Goal: Transaction & Acquisition: Purchase product/service

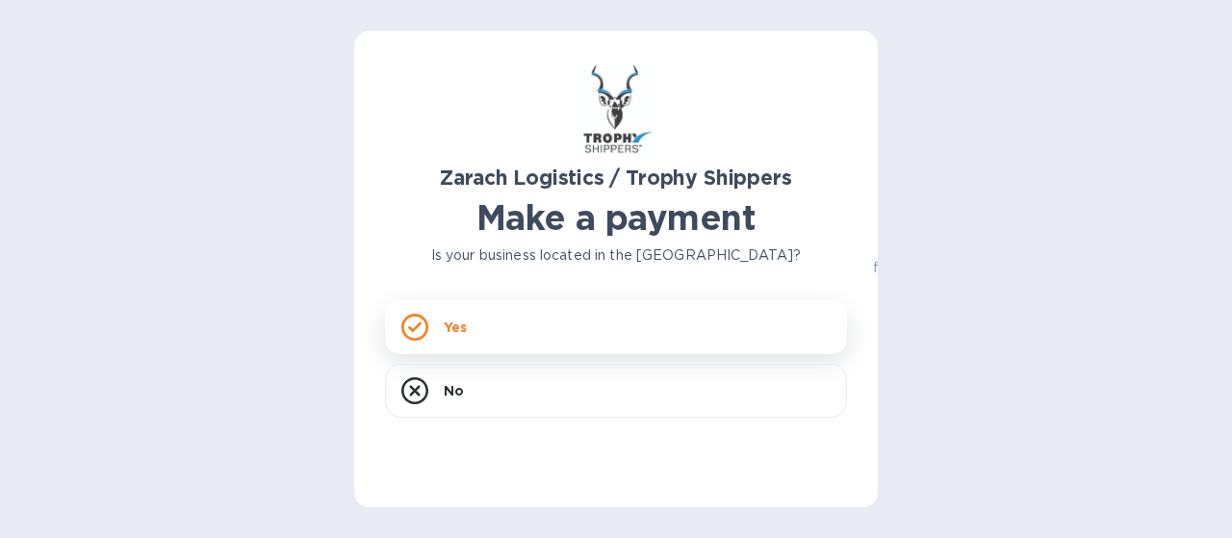
click at [581, 324] on div "Yes" at bounding box center [616, 327] width 462 height 54
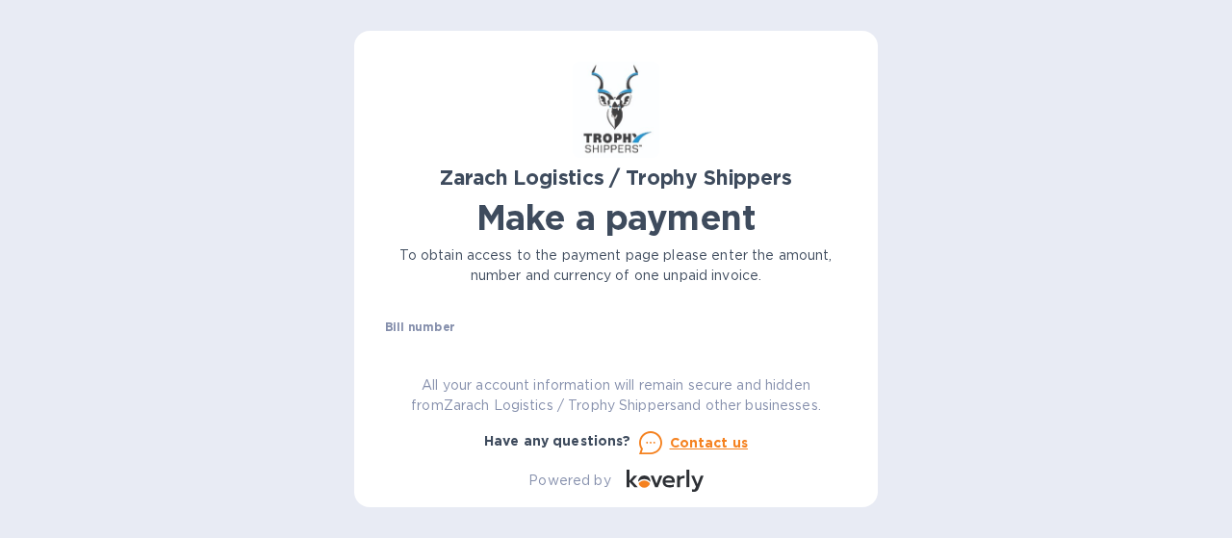
click at [560, 331] on div "Bill number №" at bounding box center [616, 343] width 462 height 44
click at [675, 336] on div "Bill number №" at bounding box center [616, 345] width 470 height 56
drag, startPoint x: 663, startPoint y: 331, endPoint x: 519, endPoint y: 329, distance: 144.4
drag, startPoint x: 519, startPoint y: 329, endPoint x: 438, endPoint y: 326, distance: 80.9
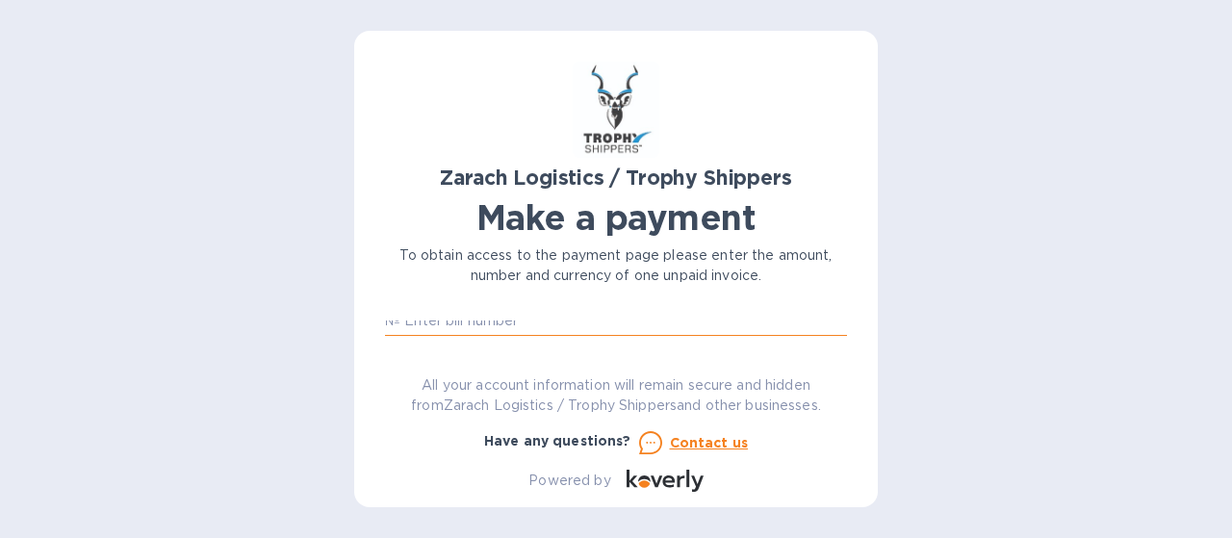
click at [438, 326] on input "text" at bounding box center [623, 321] width 447 height 29
paste input "B00173627"
type input "B00173627"
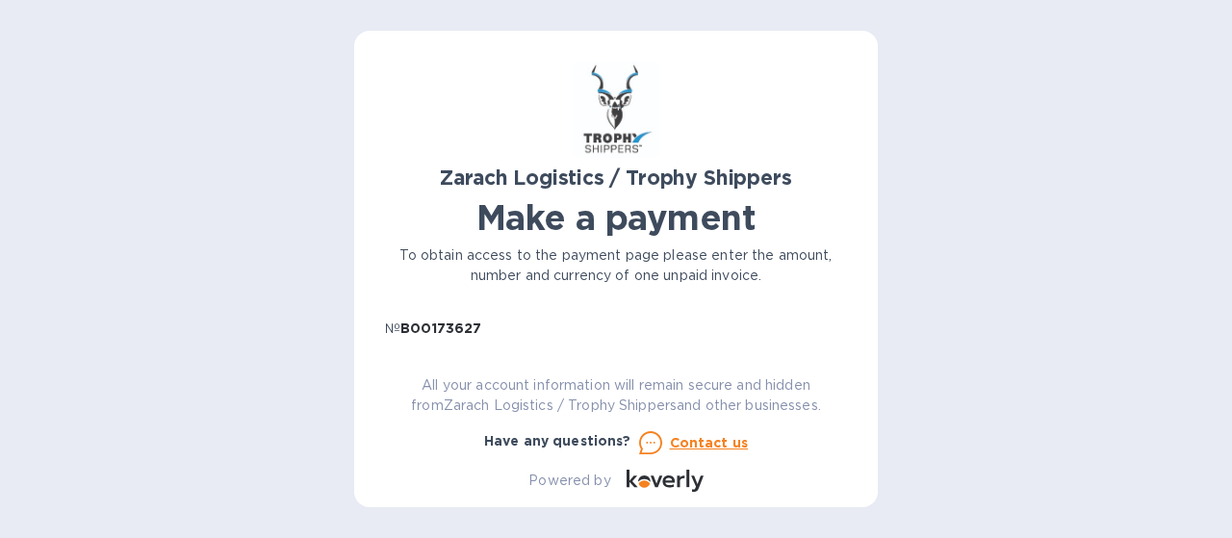
click at [848, 377] on div "All your account information will remain secure and hidden from Zarach Logistic…" at bounding box center [615, 396] width 477 height 56
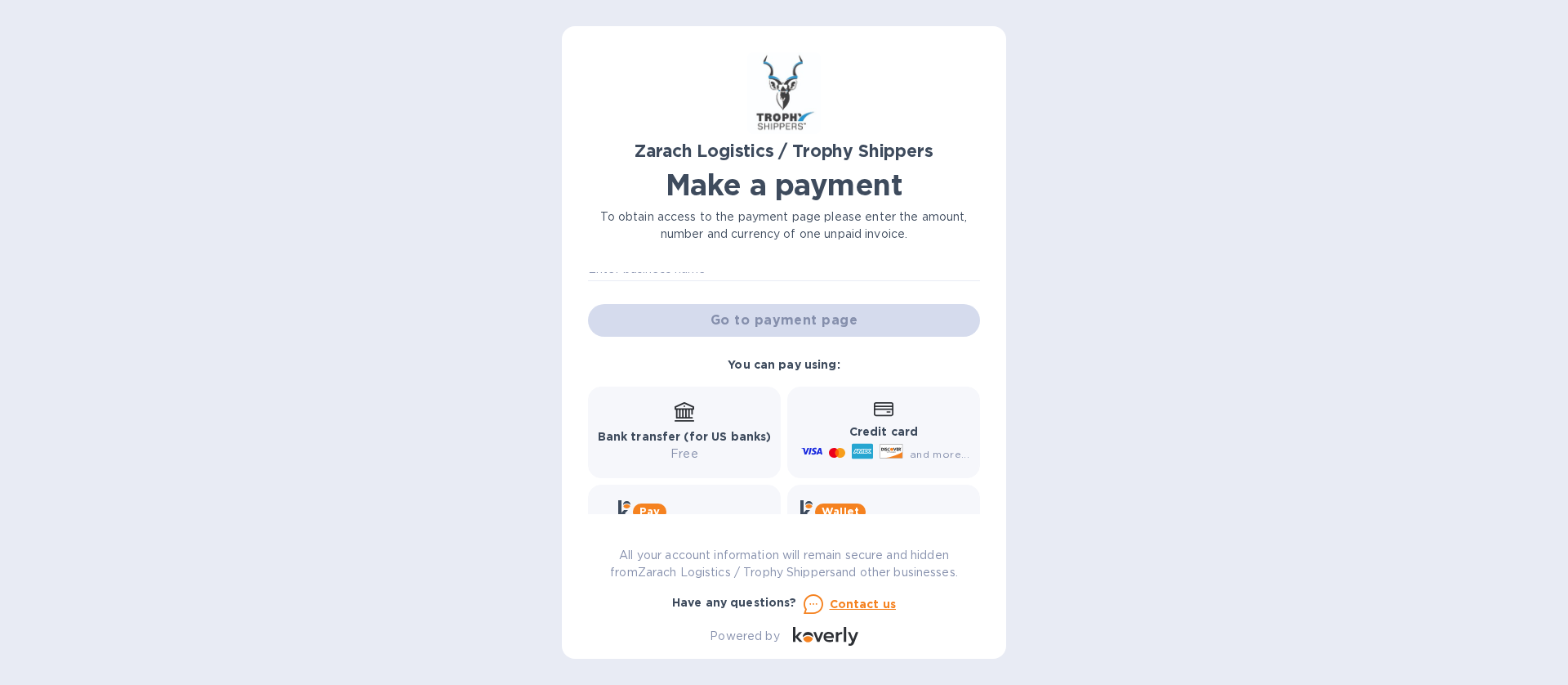
scroll to position [0, 0]
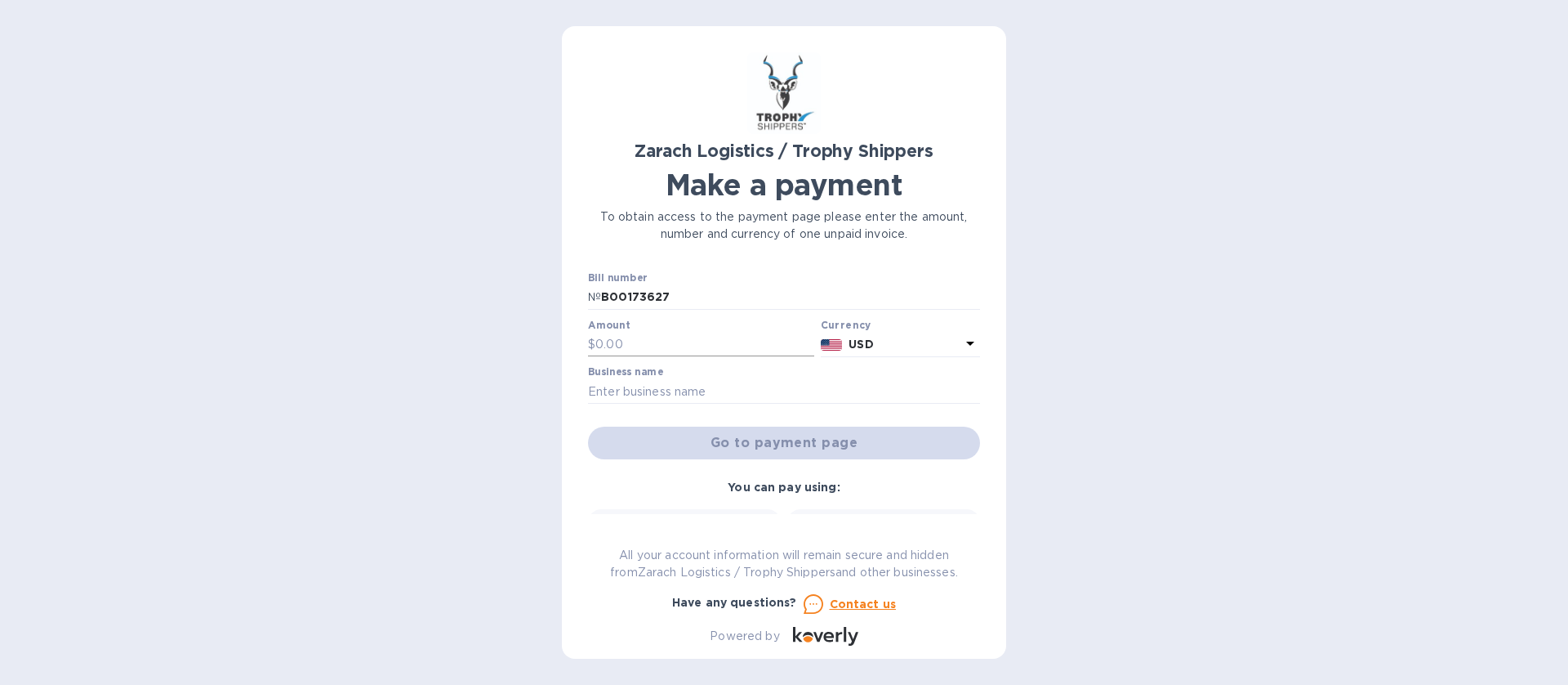
click at [602, 339] on input "text" at bounding box center [705, 345] width 219 height 25
type input "1,457.20"
click at [665, 391] on input "text" at bounding box center [784, 391] width 392 height 25
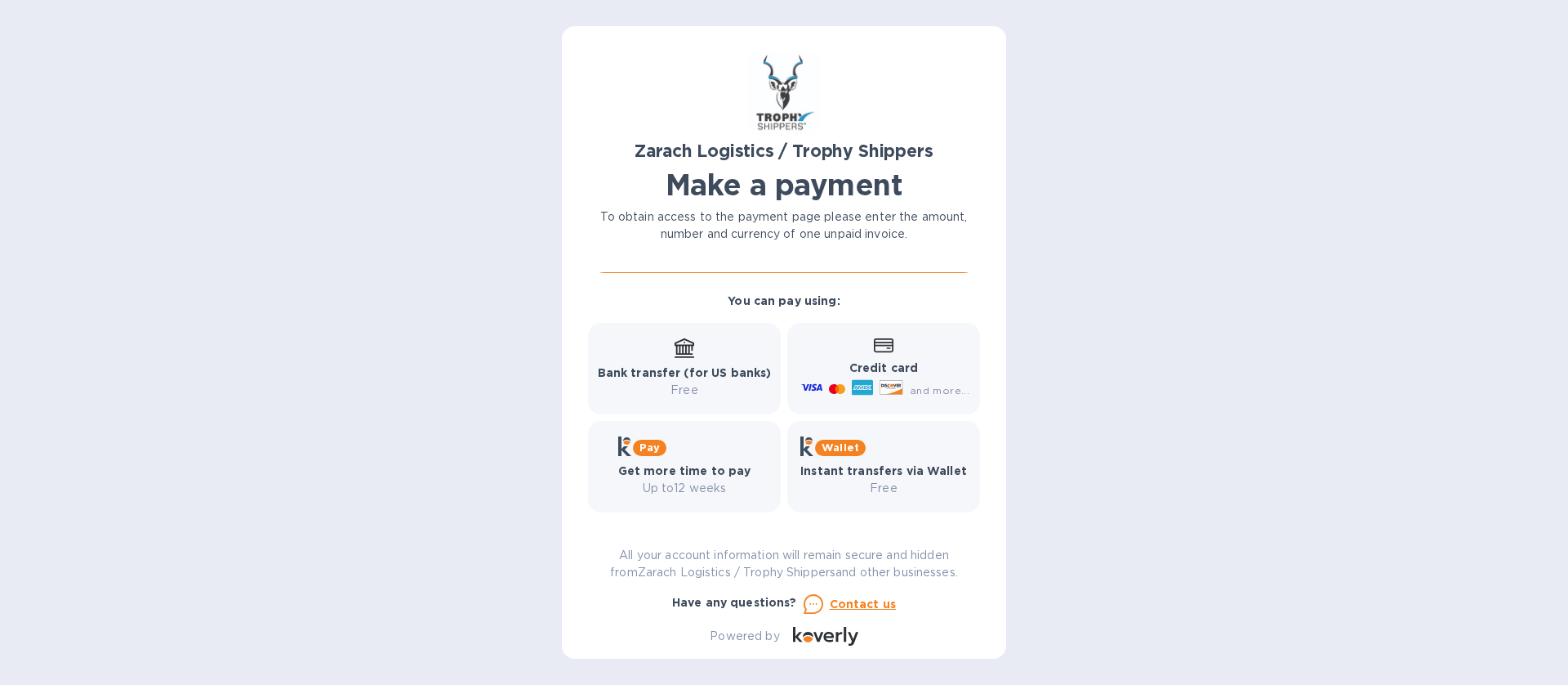
scroll to position [194, 0]
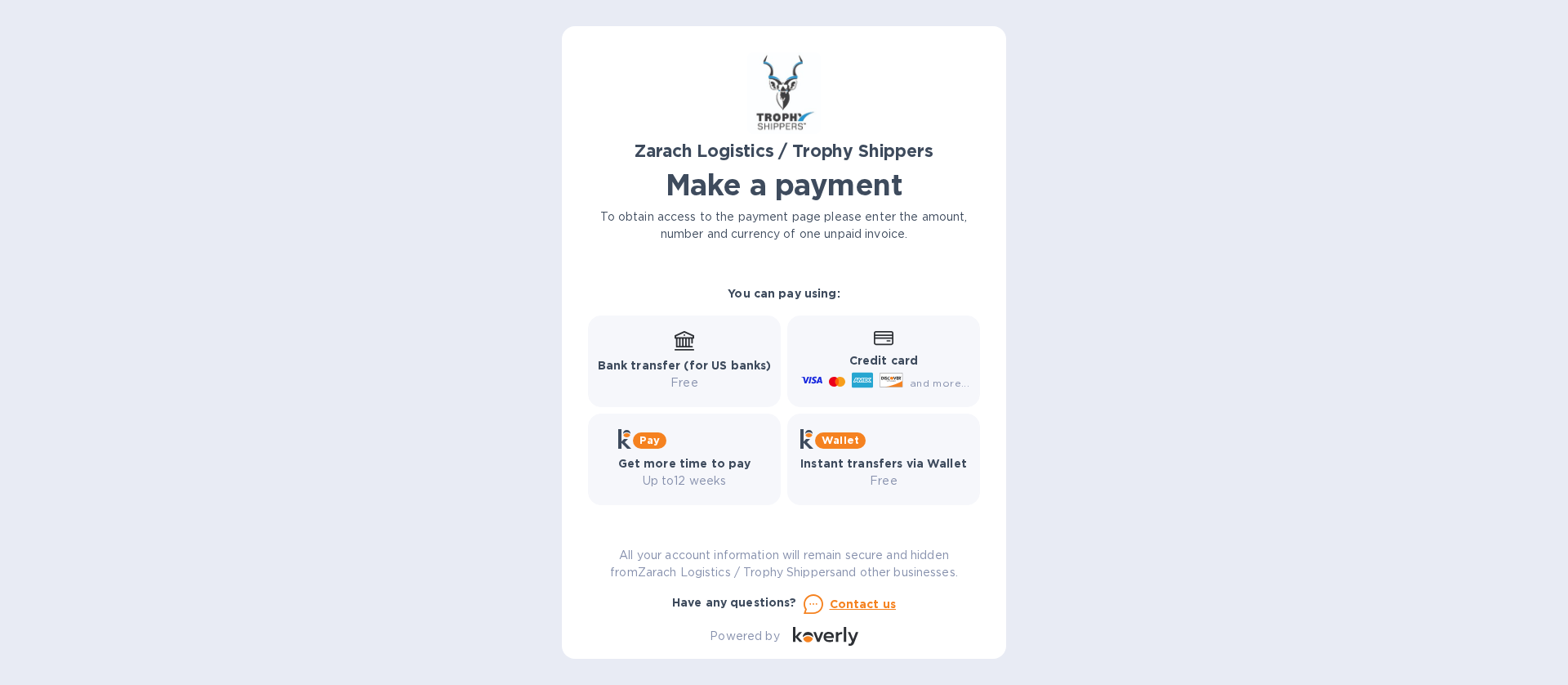
type input "[PERSON_NAME]"
click at [888, 357] on b "Credit card" at bounding box center [883, 360] width 69 height 13
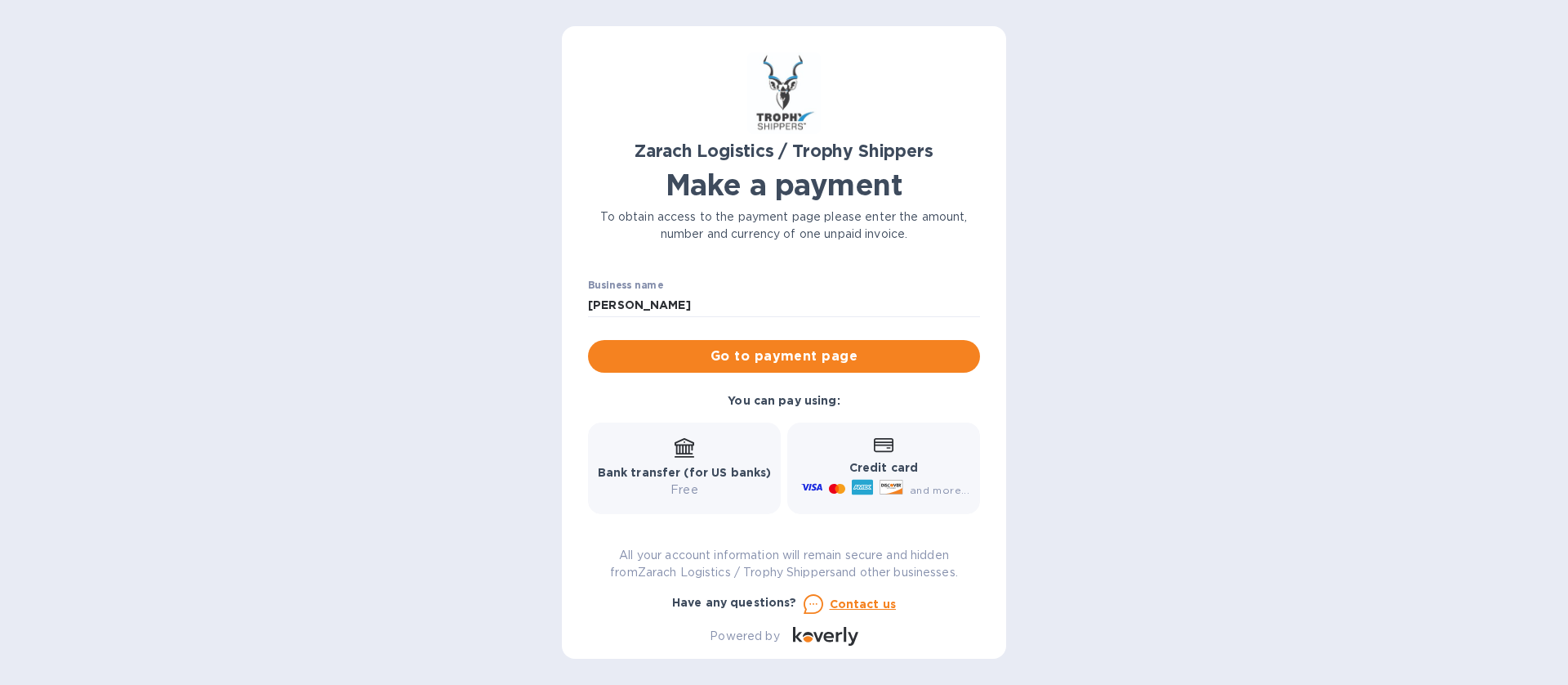
scroll to position [71, 0]
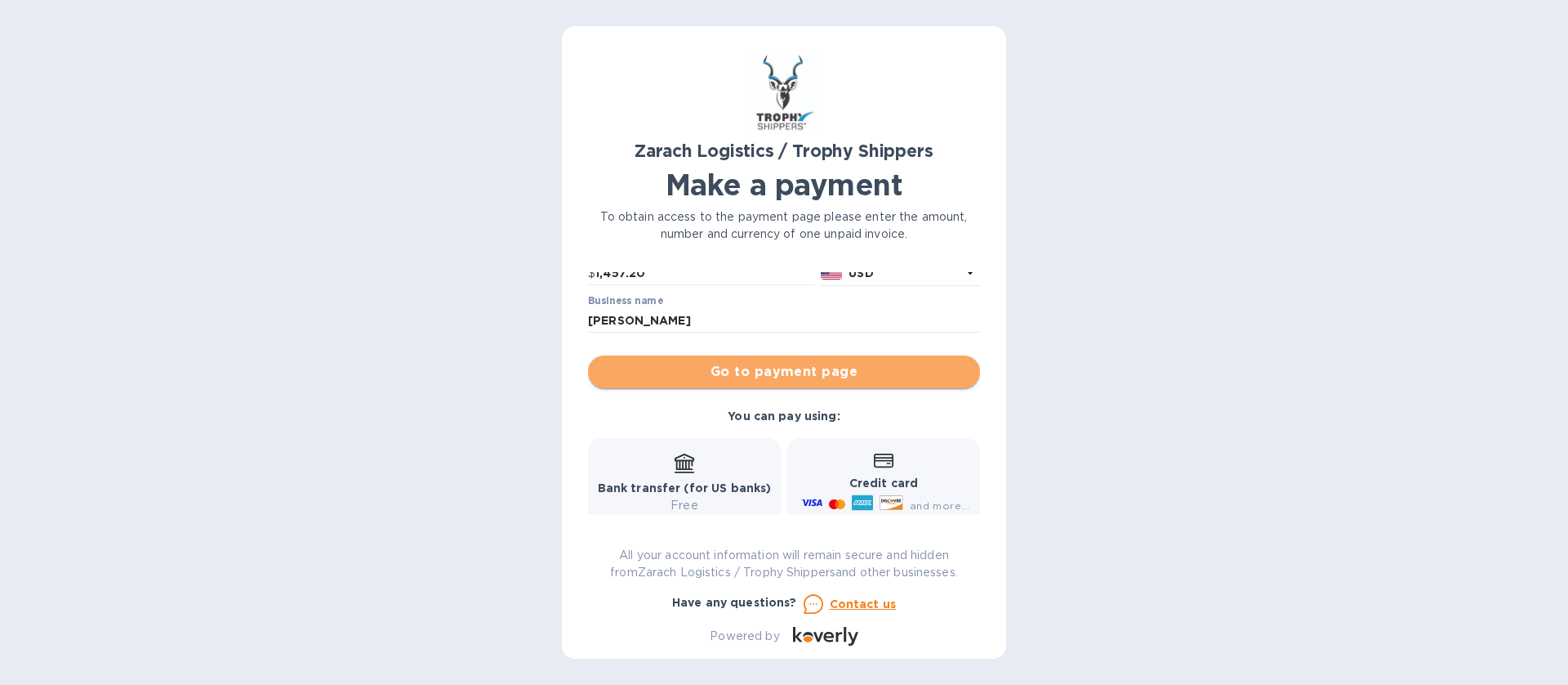
click at [798, 375] on span "Go to payment page" at bounding box center [783, 371] width 366 height 20
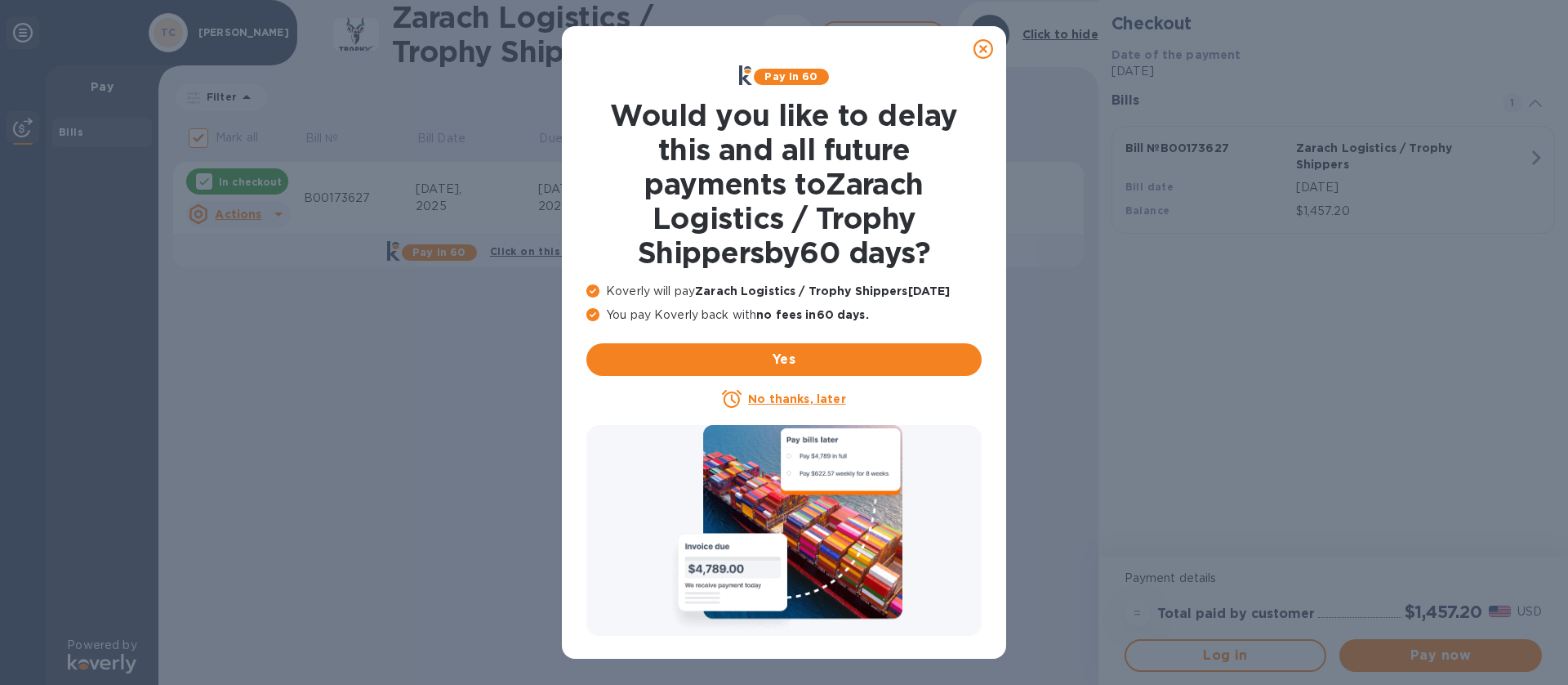
click at [807, 394] on u "No thanks, later" at bounding box center [797, 398] width 98 height 13
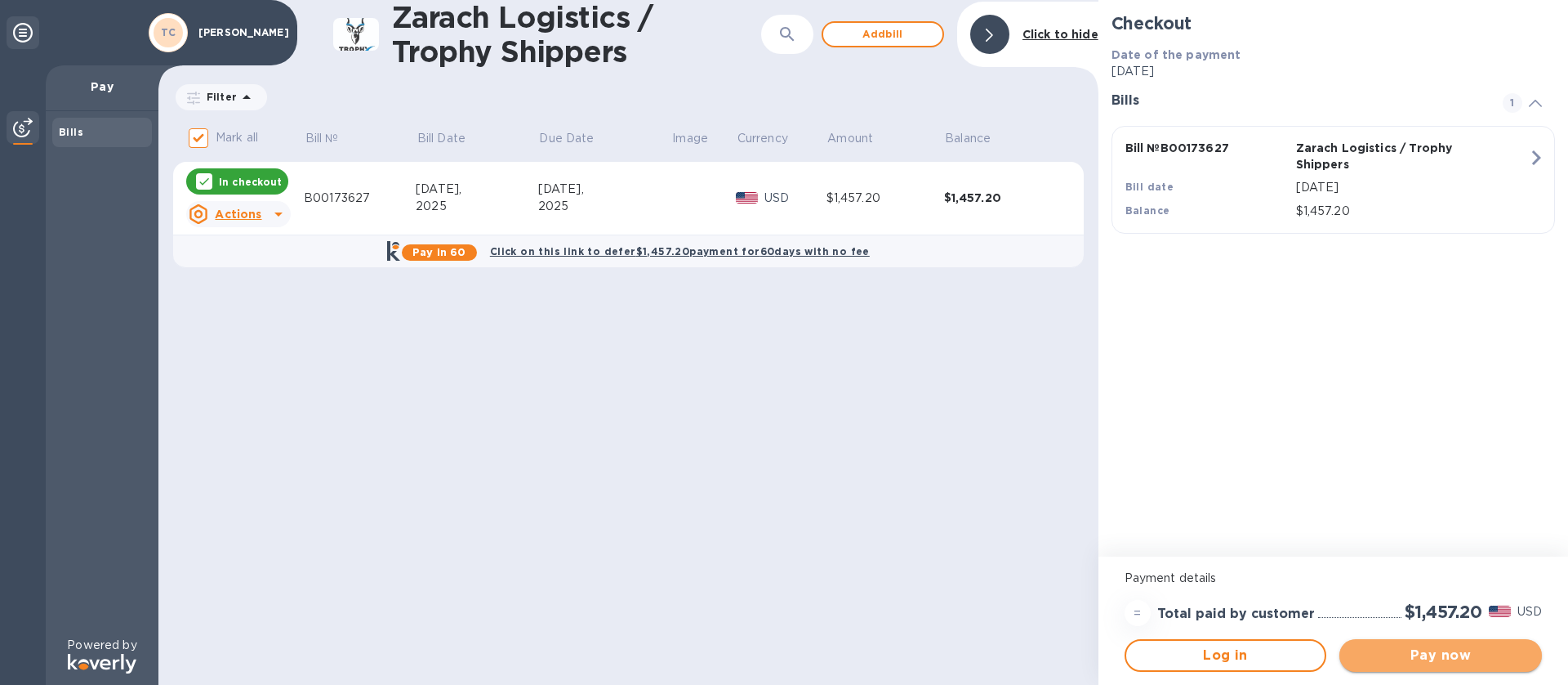
click at [1044, 456] on span "Pay now" at bounding box center [1441, 654] width 176 height 20
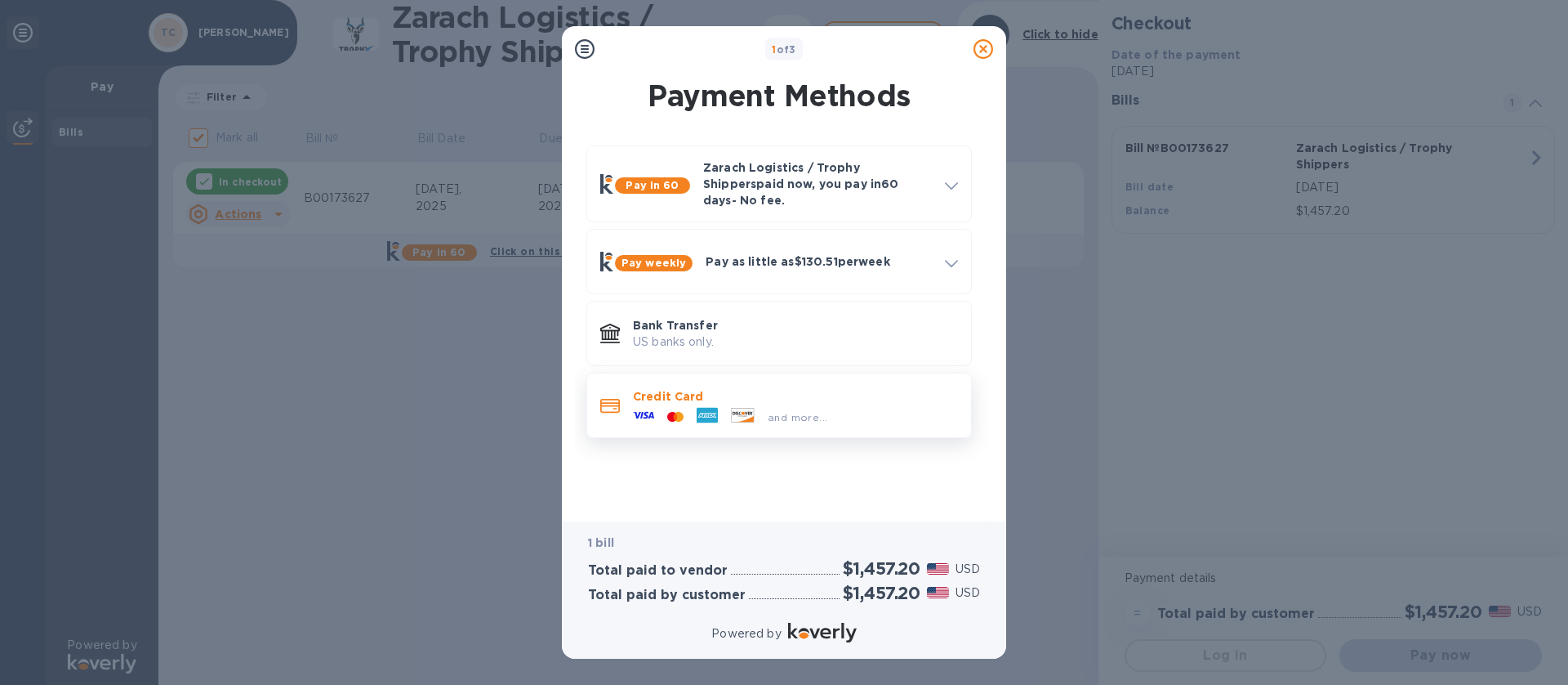
click at [676, 388] on p "Credit Card" at bounding box center [795, 396] width 325 height 16
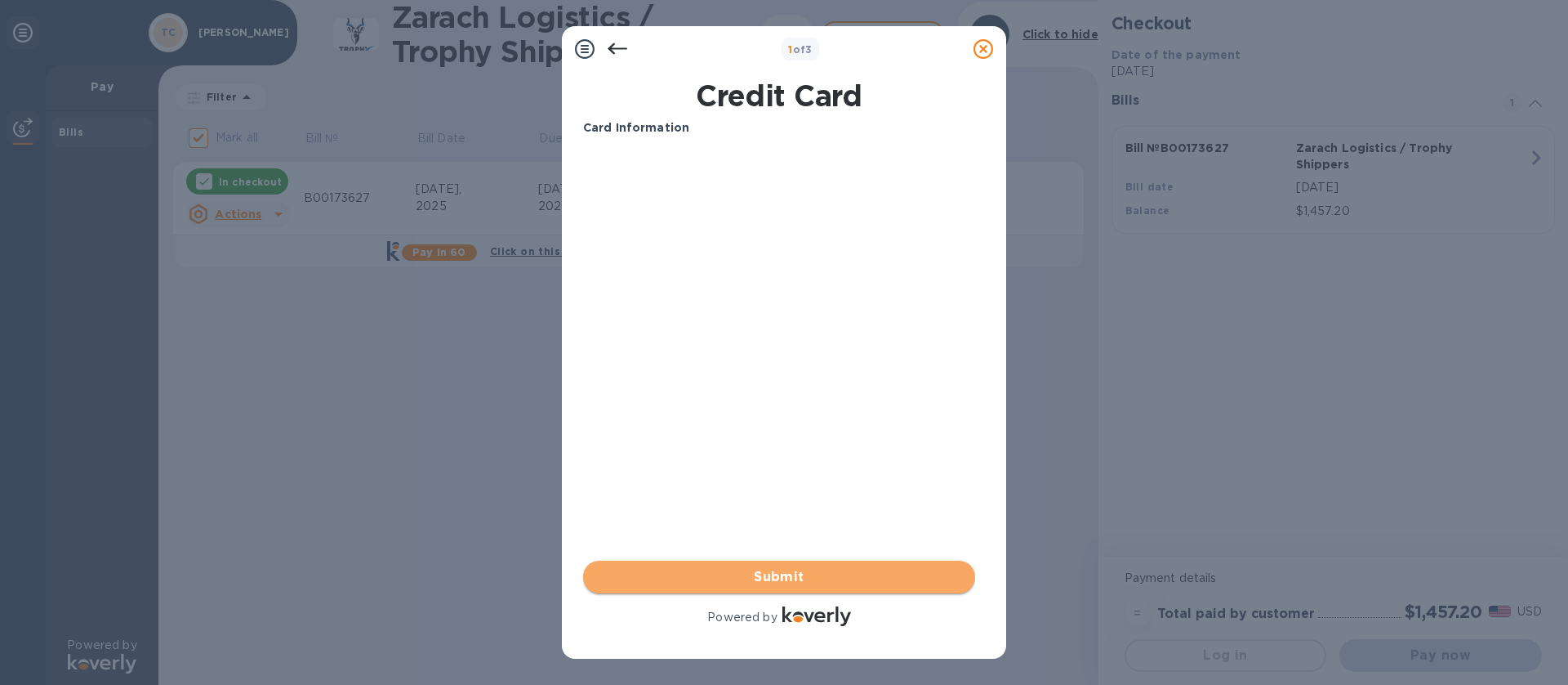
click at [823, 456] on span "Submit" at bounding box center [779, 576] width 366 height 20
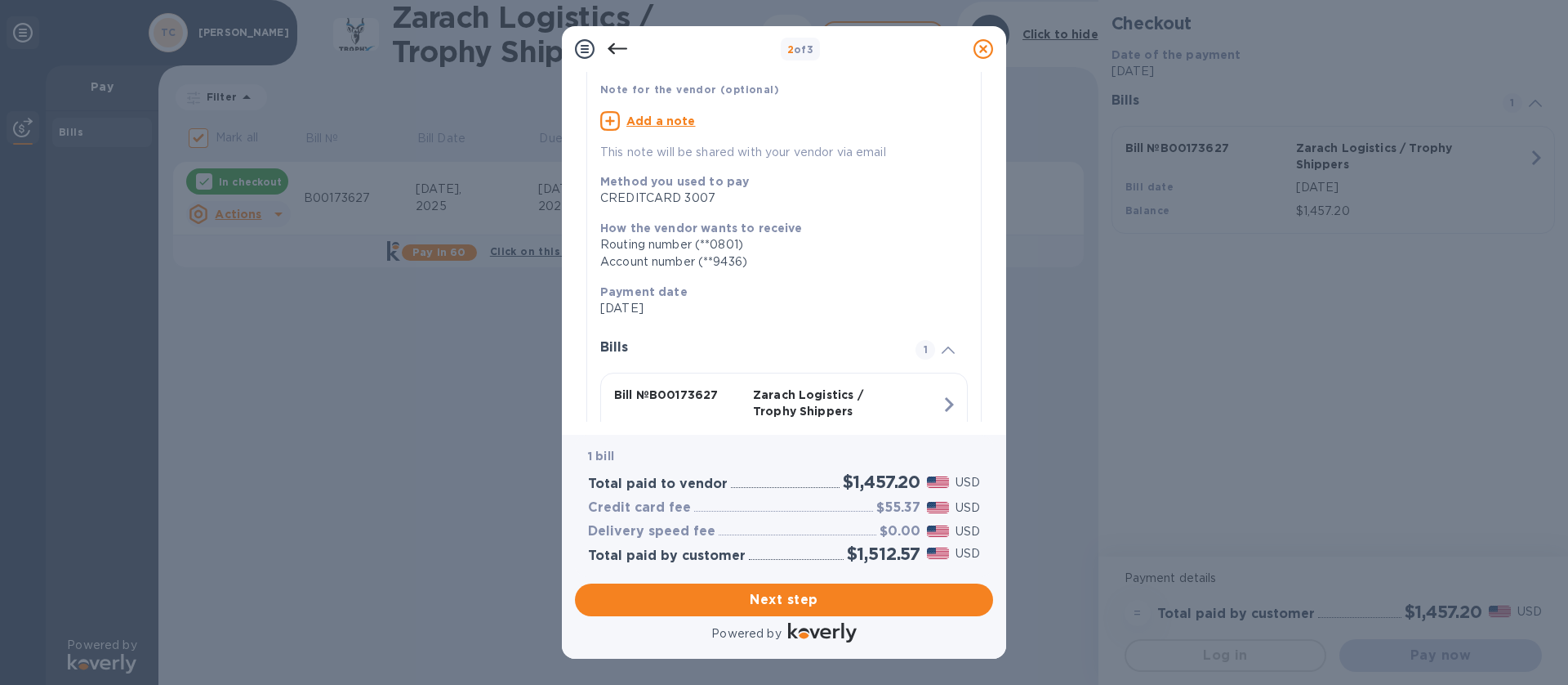
scroll to position [223, 0]
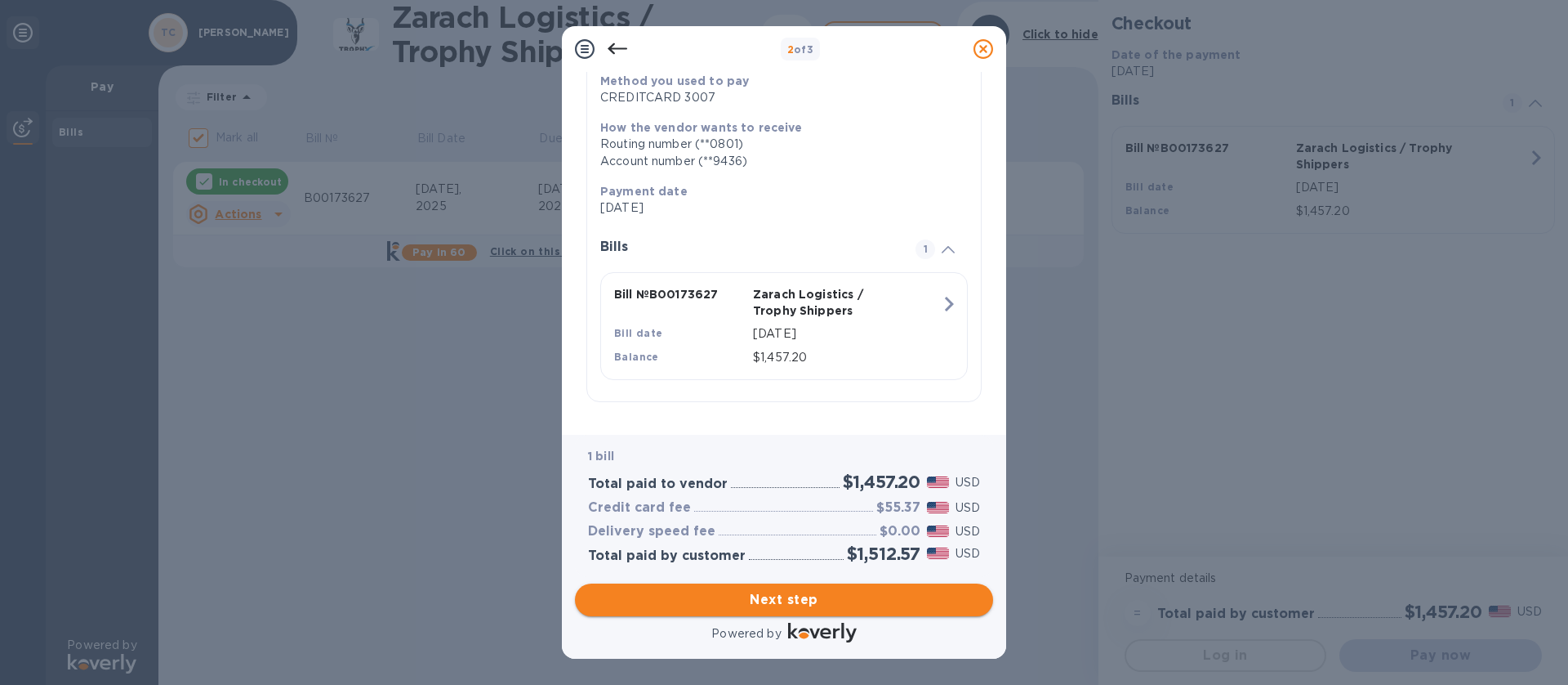
click at [858, 456] on span "Next step" at bounding box center [784, 599] width 392 height 20
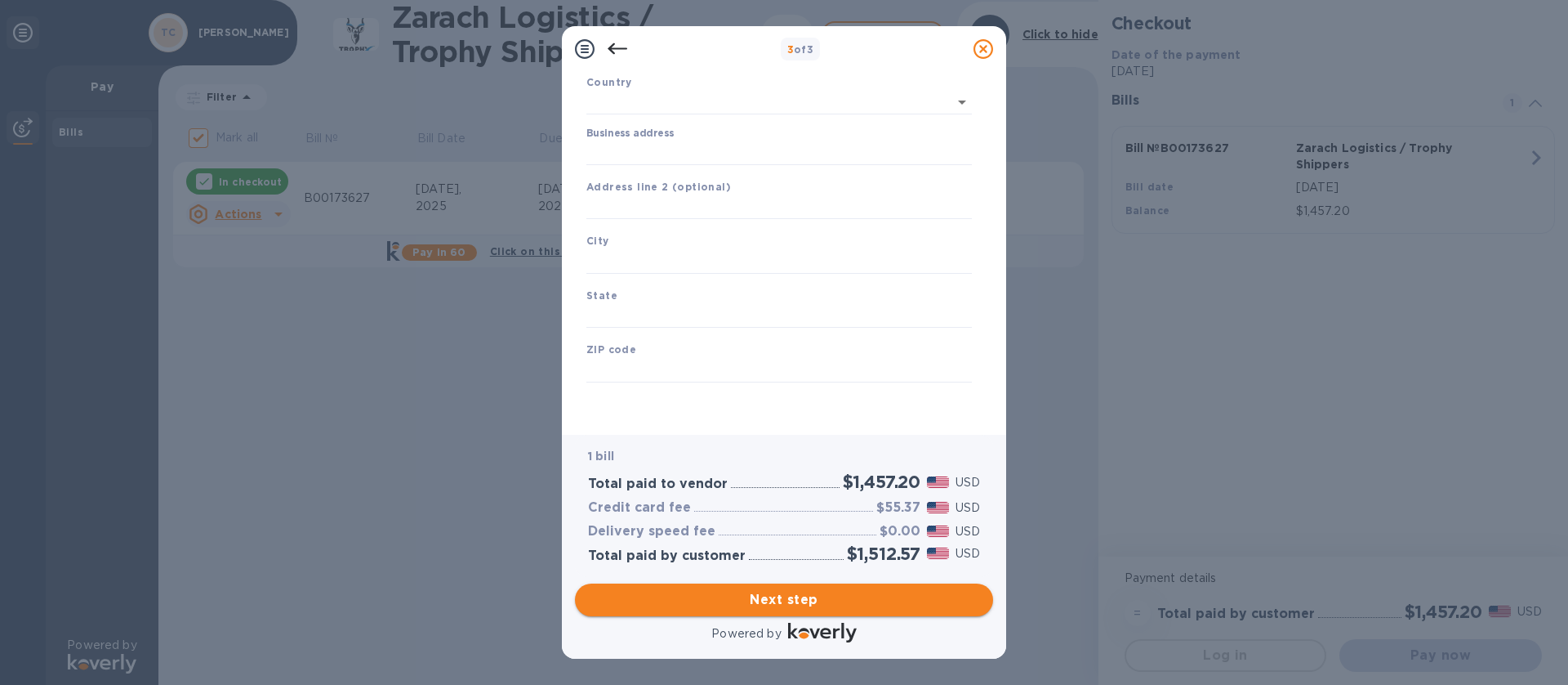
type input "[GEOGRAPHIC_DATA]"
click at [656, 147] on input "Business address" at bounding box center [779, 153] width 385 height 25
type input "[STREET_ADDRESS]"
click at [624, 251] on input "text" at bounding box center [779, 261] width 385 height 25
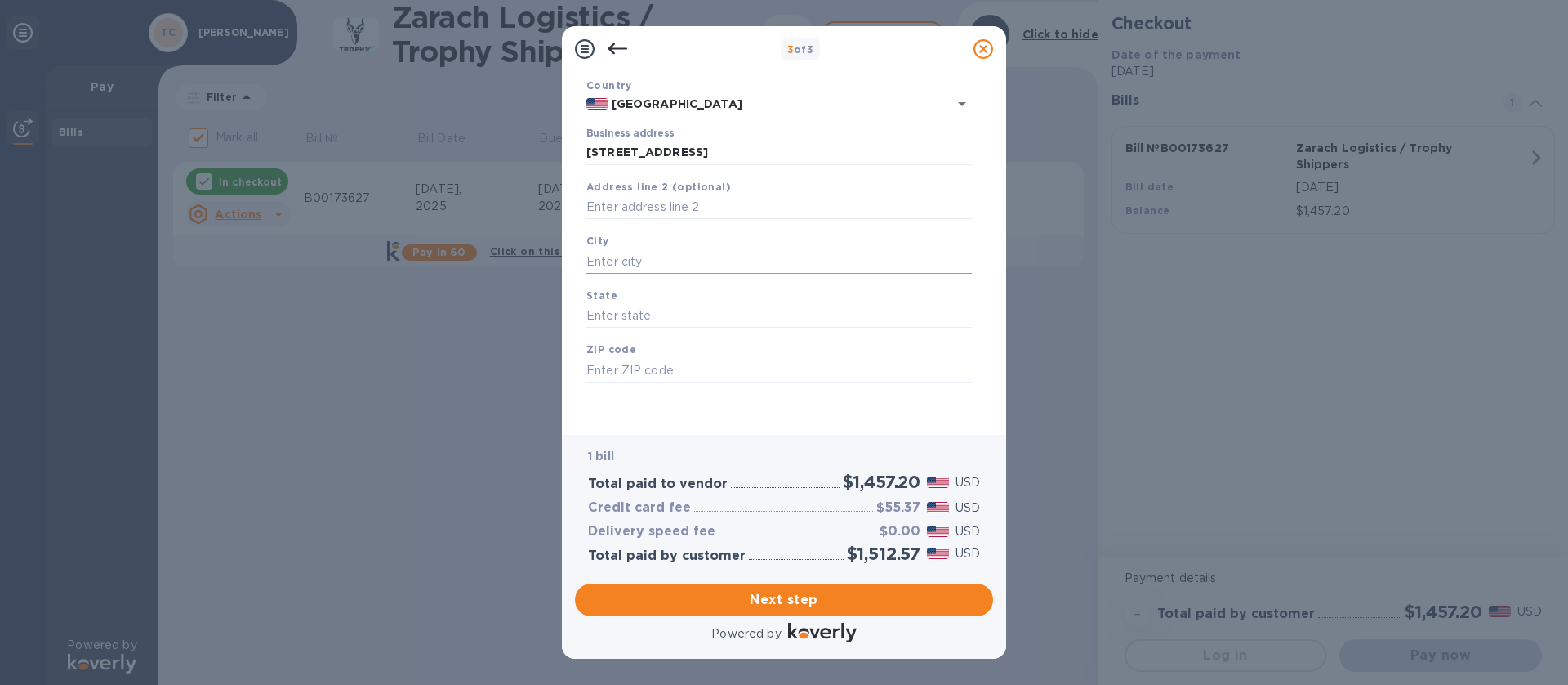
click at [624, 258] on input "text" at bounding box center [779, 261] width 385 height 25
click at [609, 258] on input "text" at bounding box center [779, 261] width 385 height 25
type input "Statesboro"
click at [624, 304] on input "text" at bounding box center [779, 316] width 385 height 25
type input "GA"
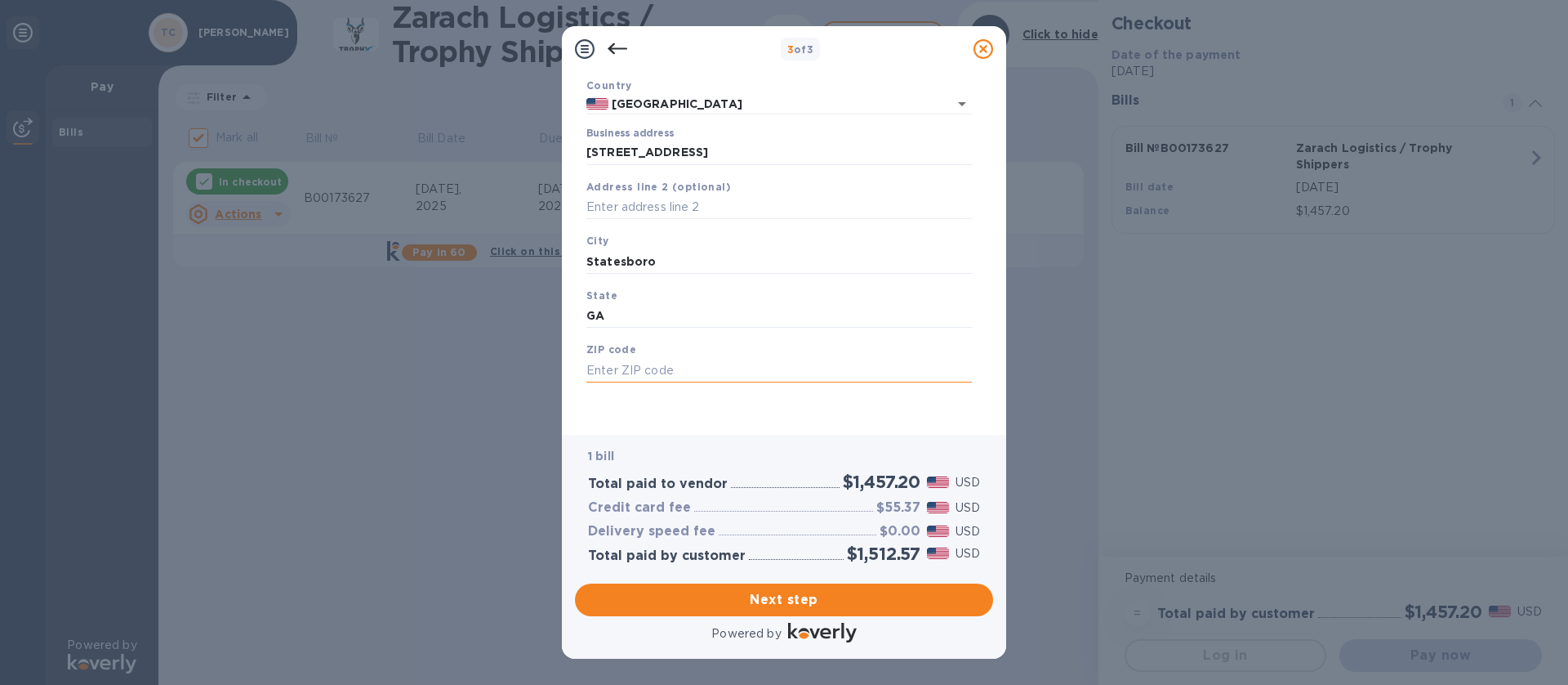
click at [619, 369] on input "text" at bounding box center [779, 370] width 385 height 25
type input "30458"
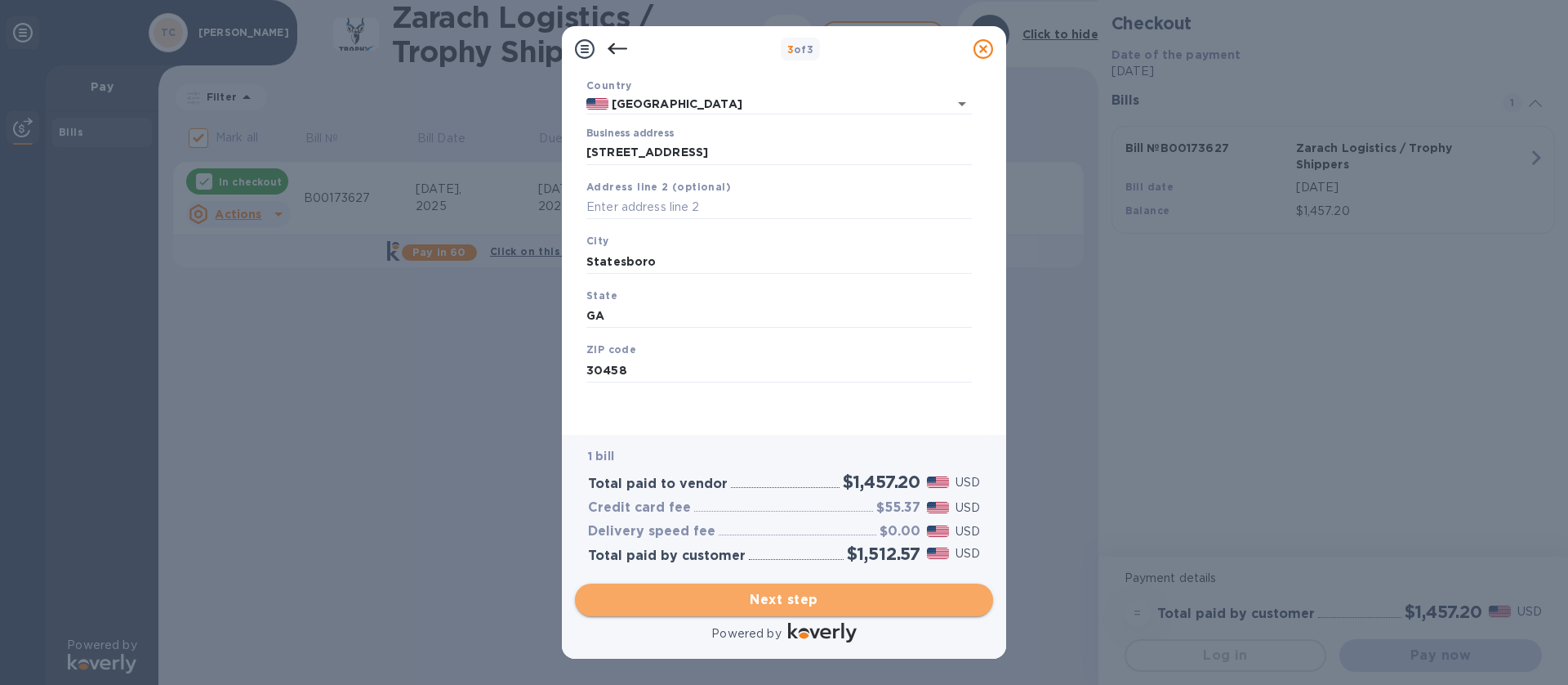
click at [708, 456] on span "Next step" at bounding box center [784, 599] width 392 height 20
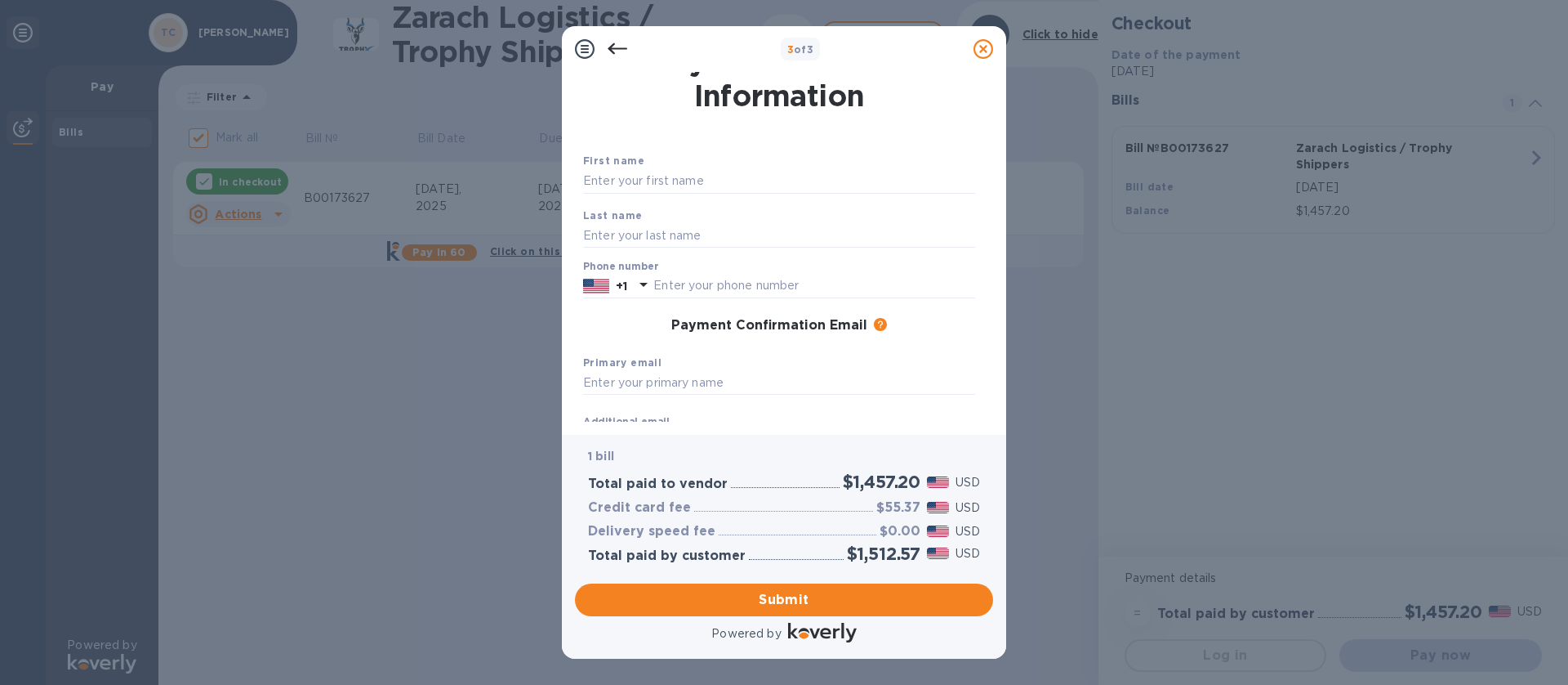
scroll to position [0, 0]
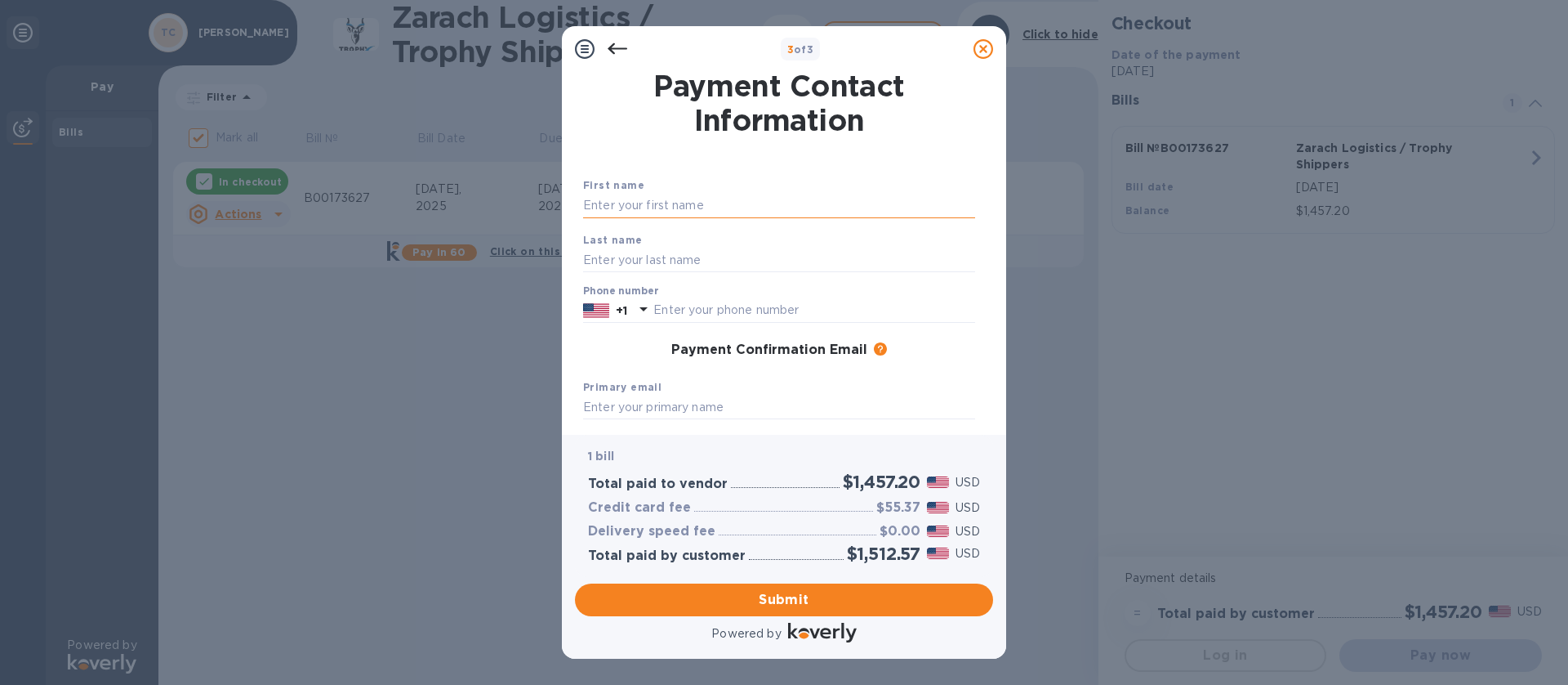
click at [633, 213] on input "text" at bounding box center [779, 205] width 392 height 25
type input "[PERSON_NAME]"
type input "Chance"
type input "9125310378"
type input "[EMAIL_ADDRESS][DOMAIN_NAME]"
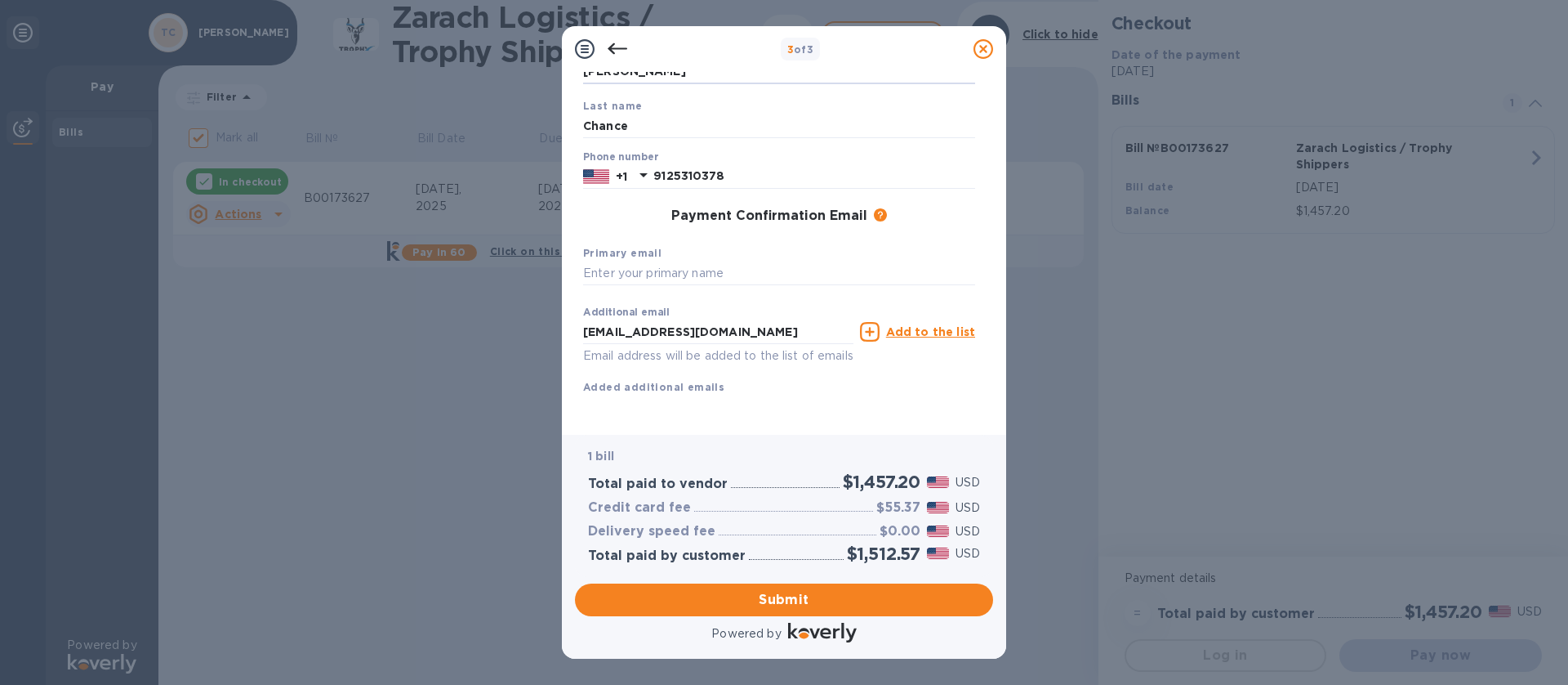
scroll to position [154, 0]
click at [688, 261] on input "text" at bounding box center [779, 273] width 392 height 25
type input "[EMAIL_ADDRESS][DOMAIN_NAME]"
click at [837, 456] on span "Submit" at bounding box center [784, 599] width 392 height 20
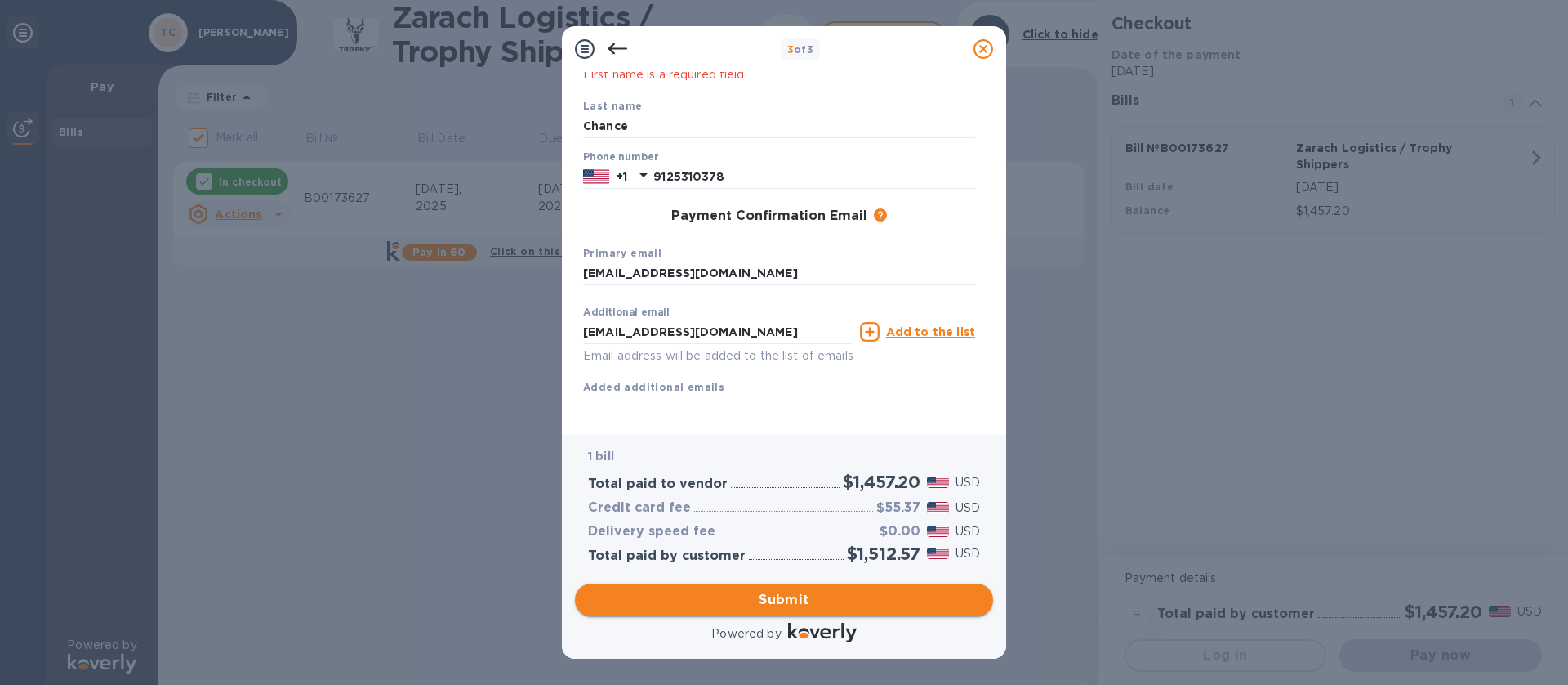
click at [780, 456] on span "Submit" at bounding box center [784, 599] width 392 height 20
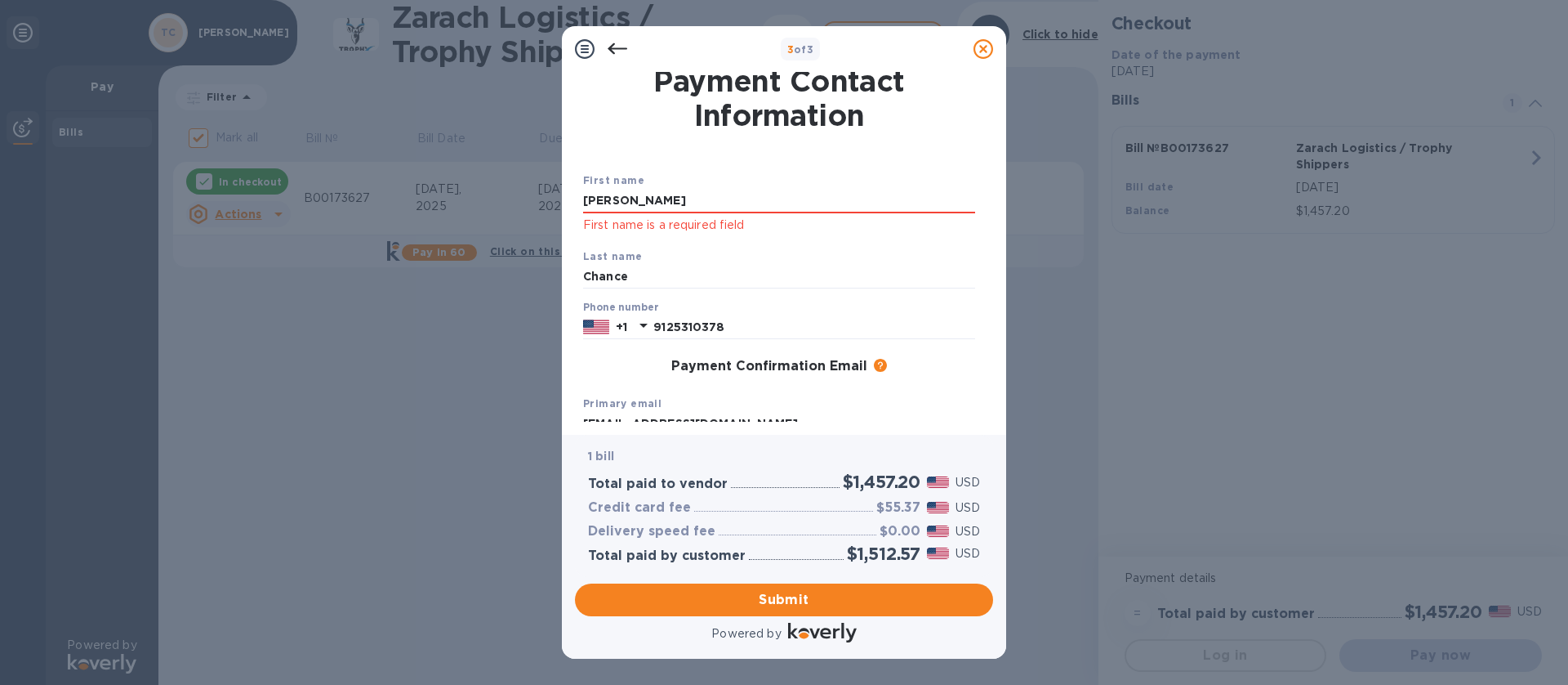
scroll to position [0, 0]
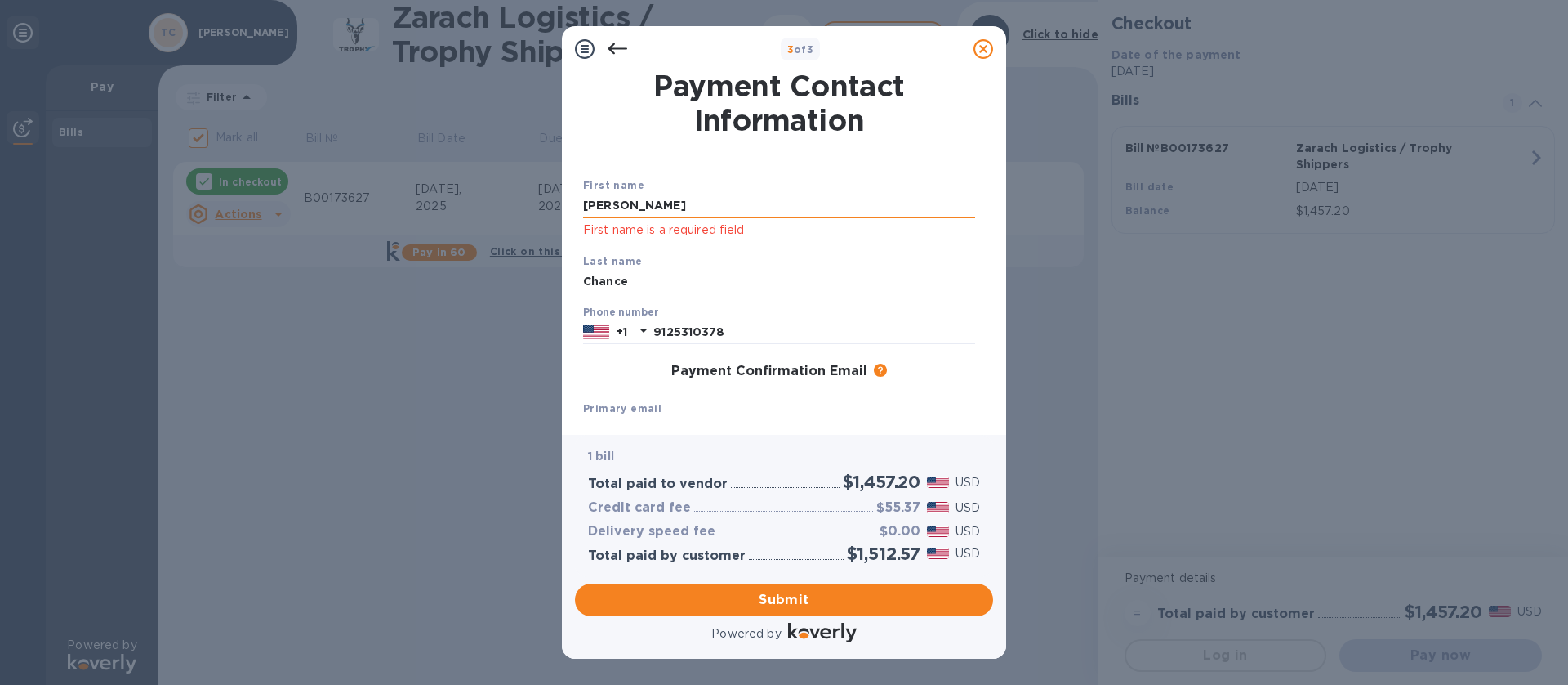
click at [643, 211] on input "[PERSON_NAME]" at bounding box center [779, 205] width 392 height 25
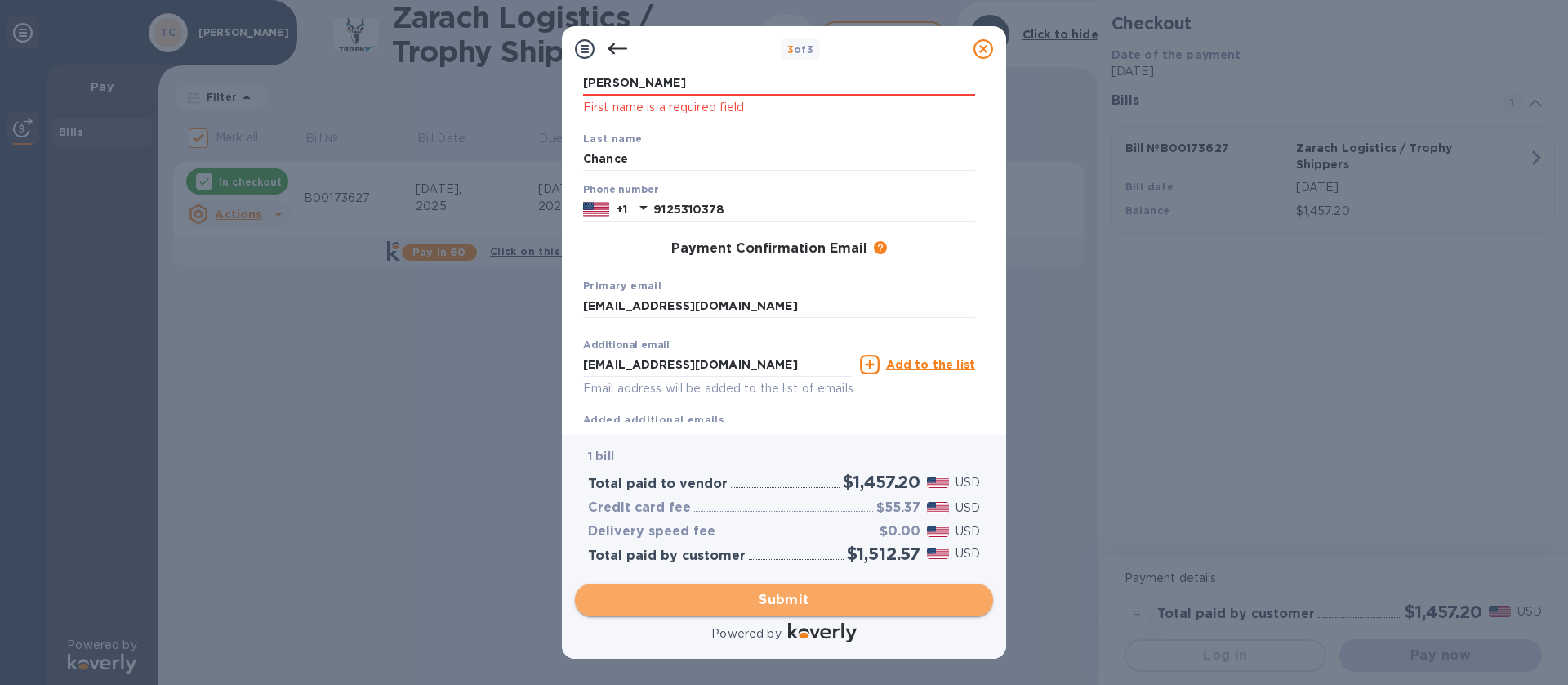
click at [804, 456] on span "Submit" at bounding box center [784, 599] width 392 height 20
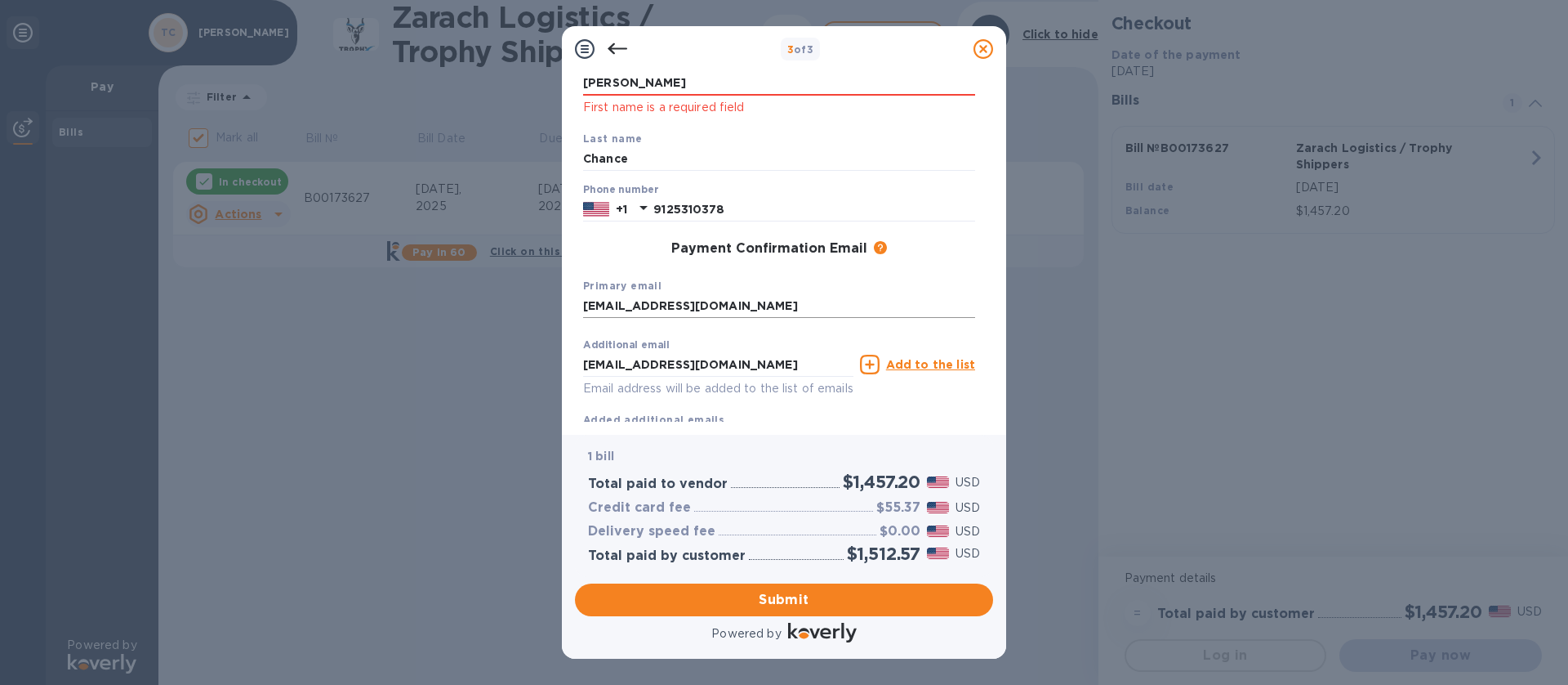
scroll to position [0, 0]
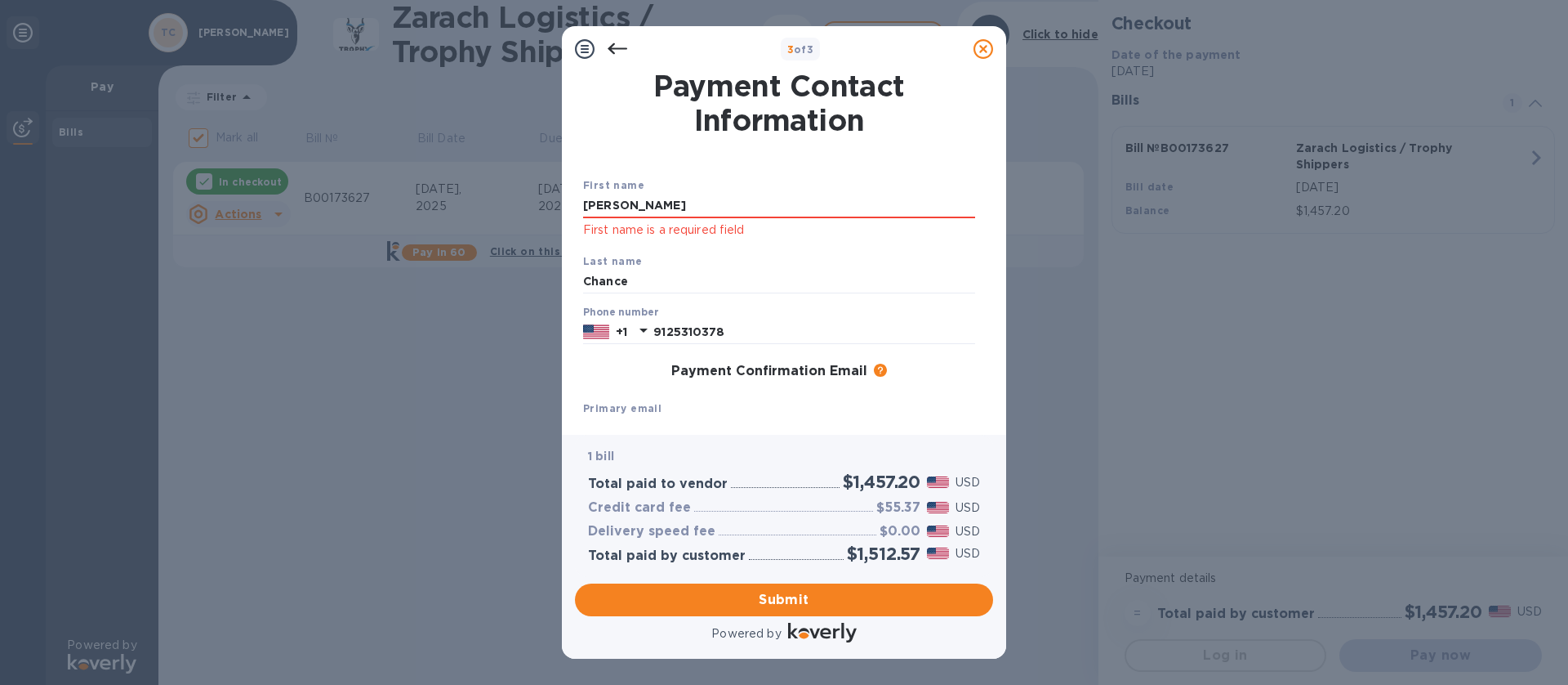
drag, startPoint x: 623, startPoint y: 204, endPoint x: 506, endPoint y: 209, distance: 117.1
click at [506, 209] on div "3 of 3 Payment Contact Information First name [PERSON_NAME] First name is a req…" at bounding box center [784, 342] width 1568 height 685
type input "[PERSON_NAME]"
click at [675, 406] on div "Primary email [EMAIL_ADDRESS][DOMAIN_NAME]" at bounding box center [779, 420] width 405 height 54
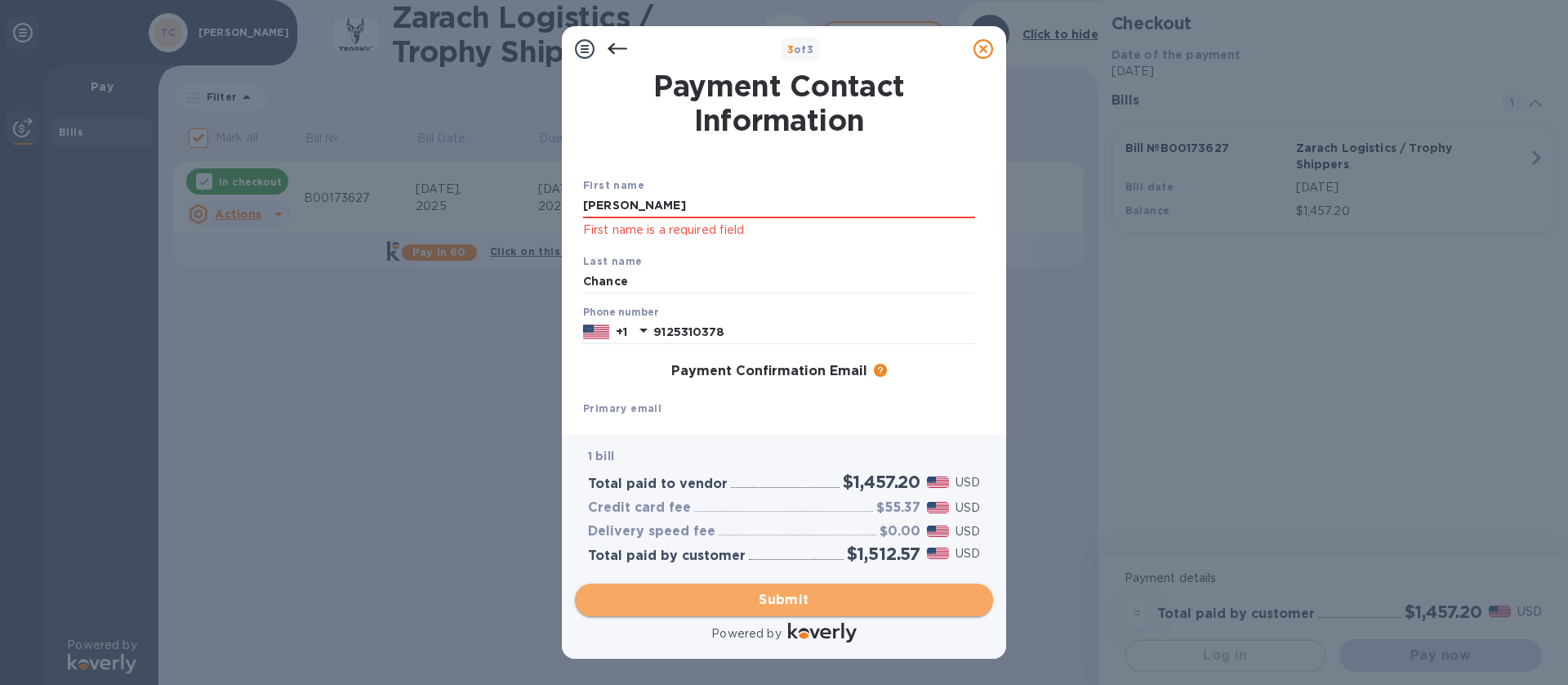
click at [770, 456] on span "Submit" at bounding box center [784, 599] width 392 height 20
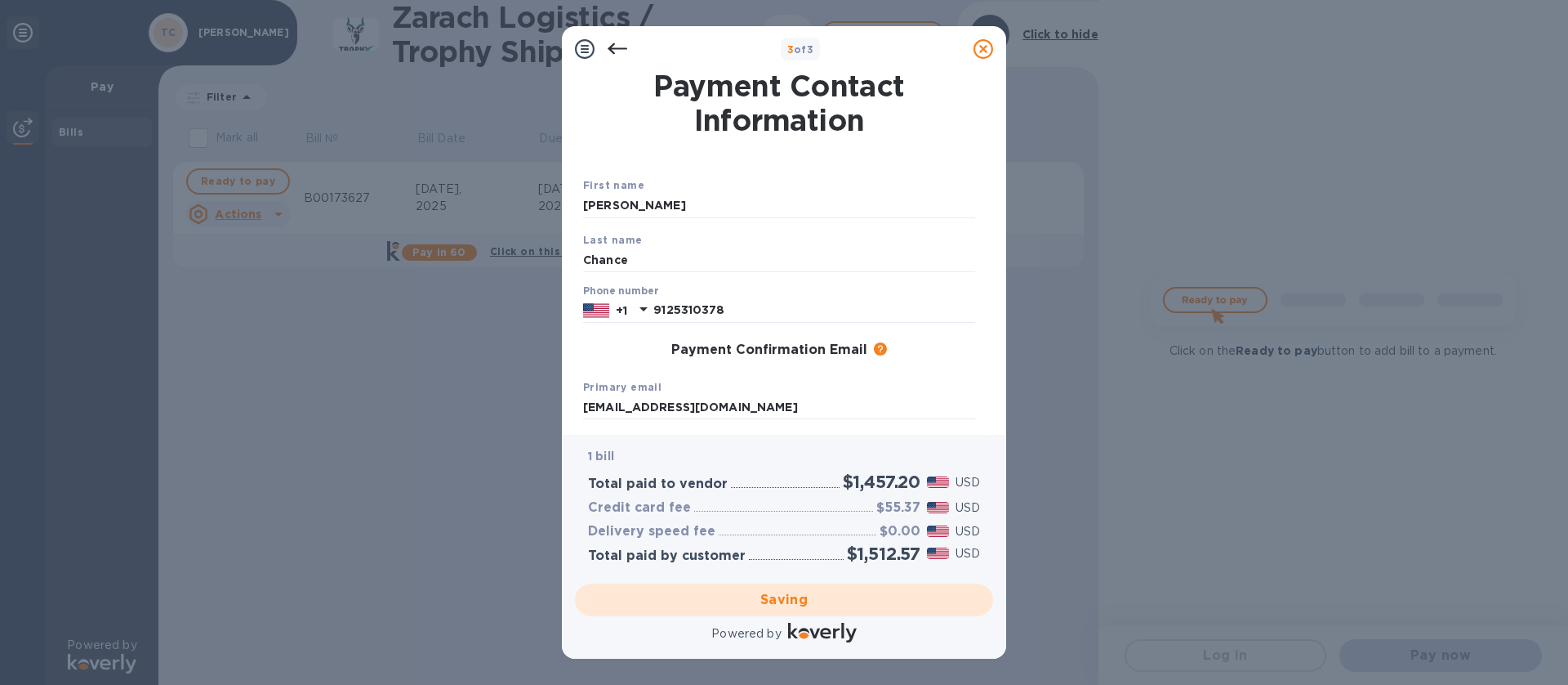
checkbox input "false"
